Goal: Task Accomplishment & Management: Manage account settings

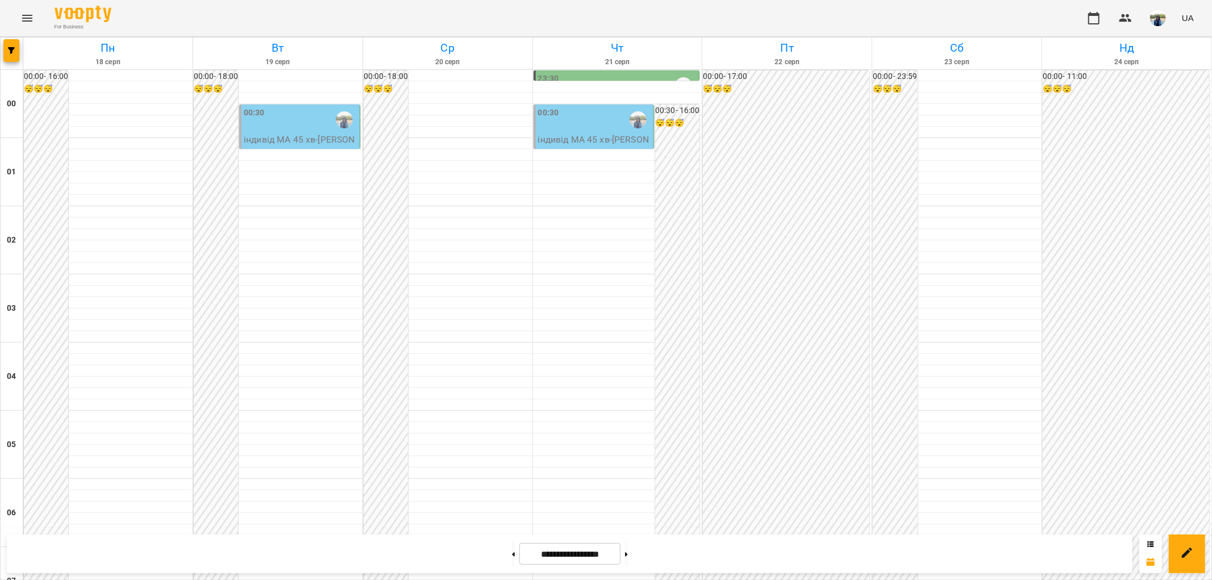
scroll to position [505, 0]
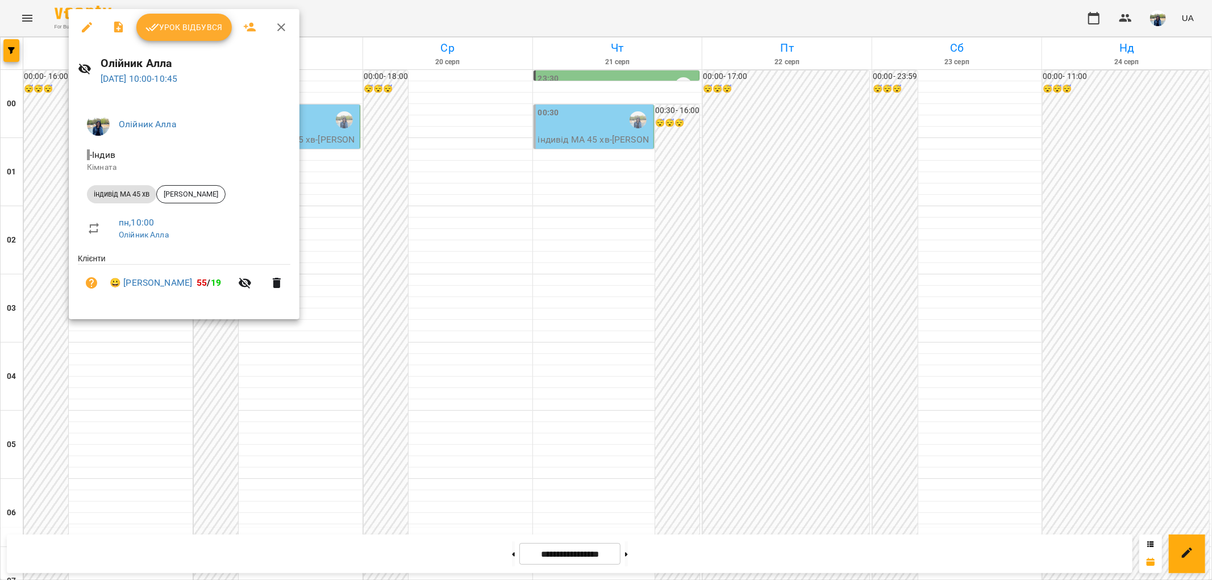
click at [202, 23] on span "Урок відбувся" at bounding box center [184, 27] width 77 height 14
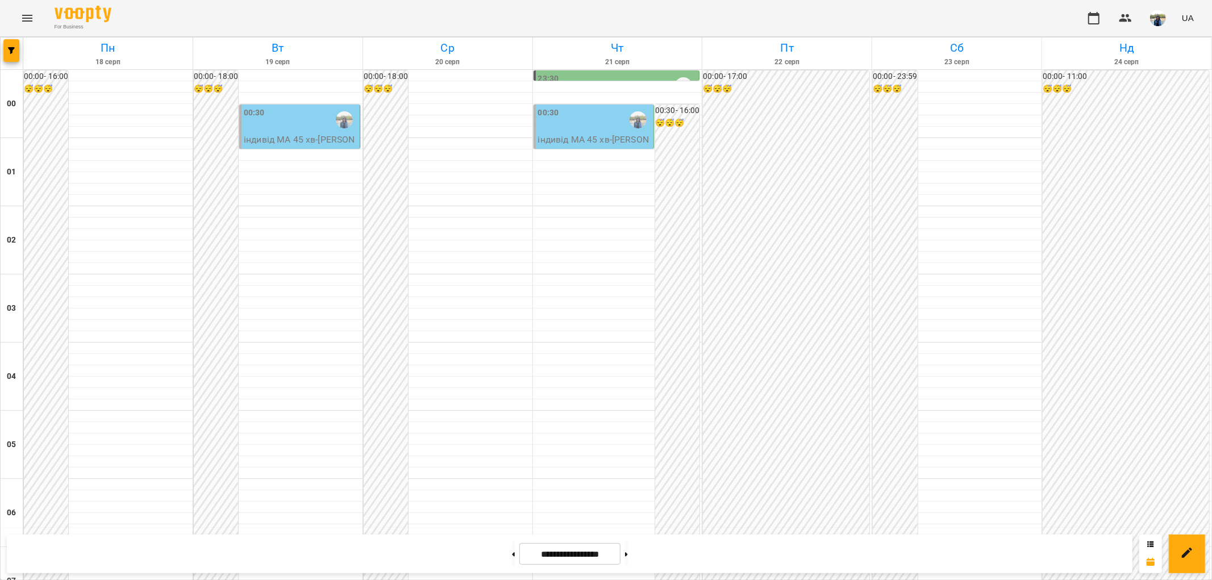
scroll to position [925, 0]
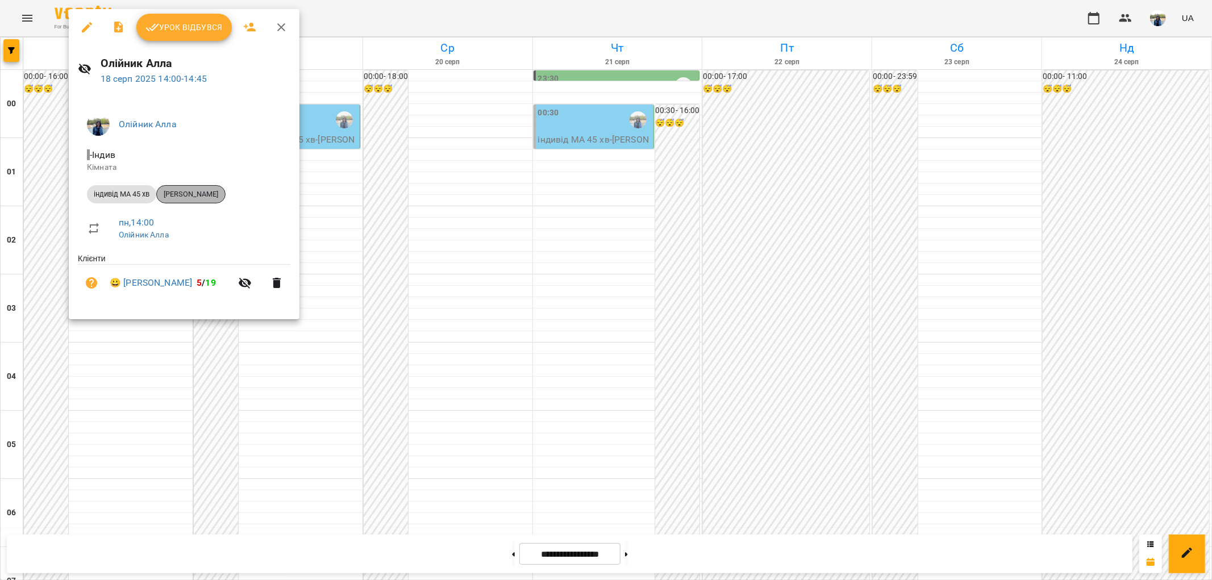
click at [194, 189] on span "[PERSON_NAME]" at bounding box center [191, 194] width 68 height 10
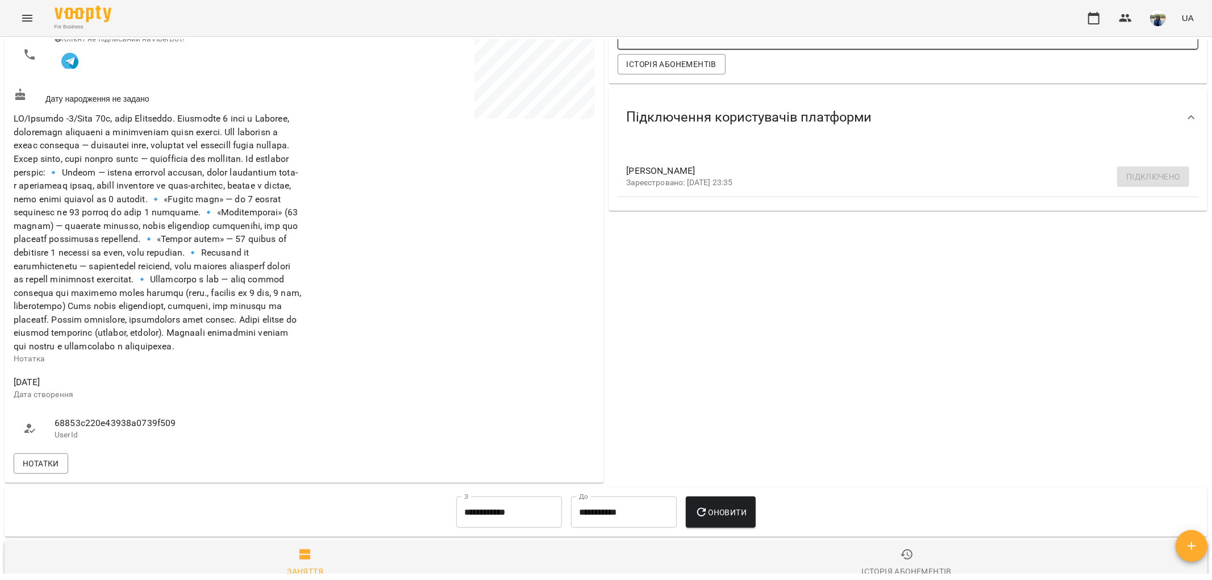
scroll to position [315, 0]
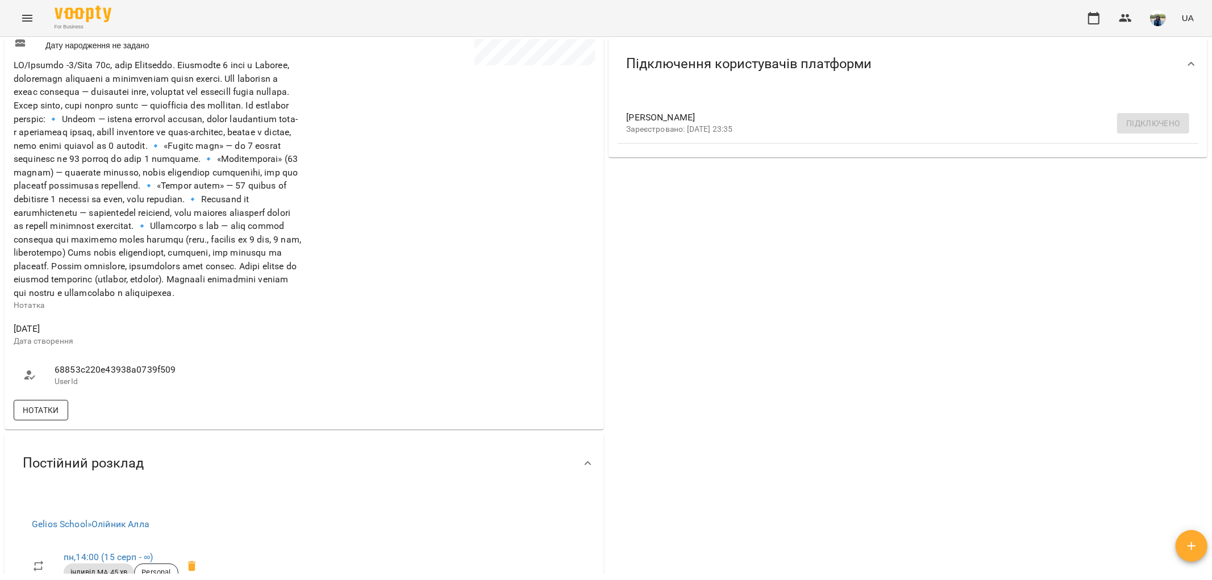
click at [35, 417] on span "Нотатки" at bounding box center [41, 411] width 36 height 14
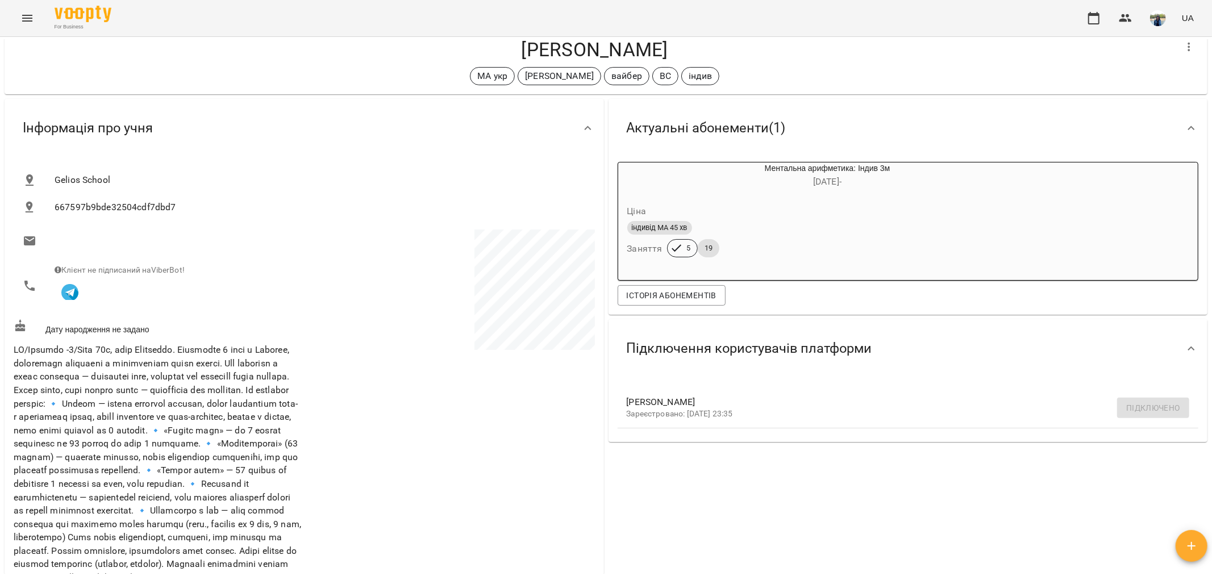
scroll to position [0, 0]
